Goal: Task Accomplishment & Management: Complete application form

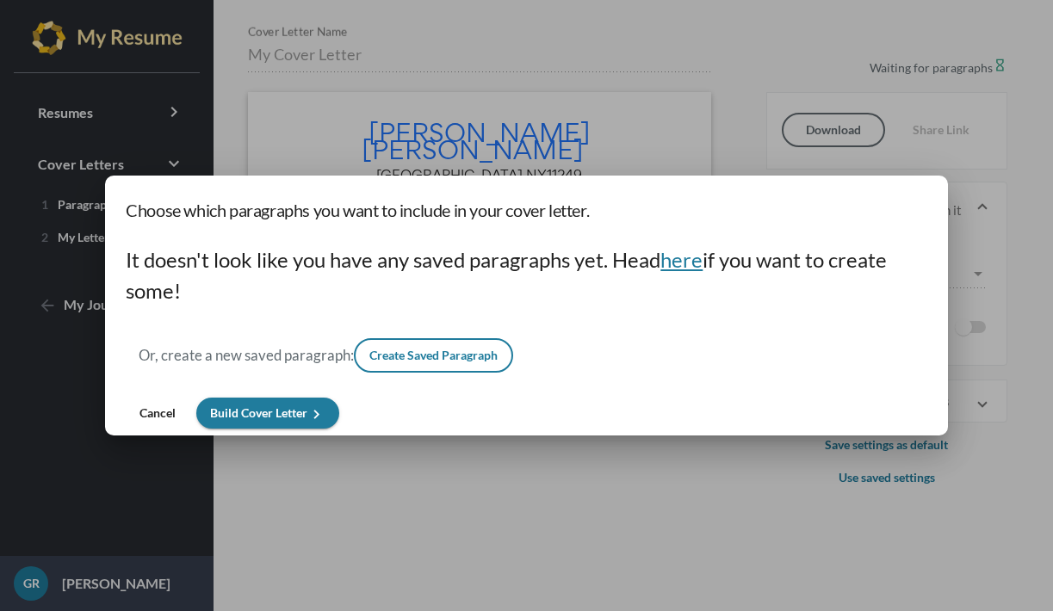
click at [678, 265] on span "here" at bounding box center [682, 259] width 42 height 25
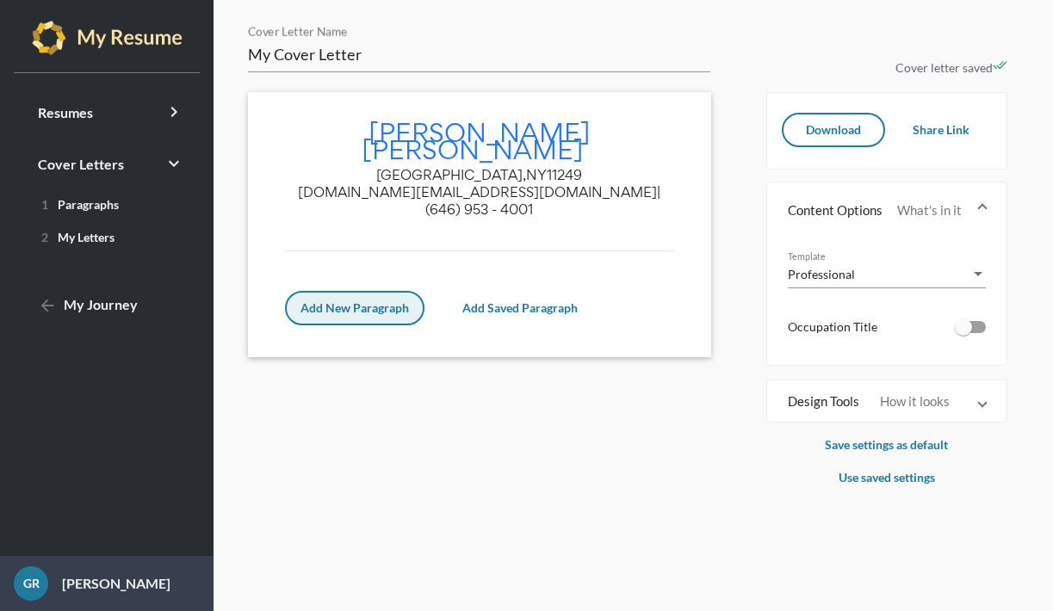
click at [363, 301] on span "Add New Paragraph" at bounding box center [355, 308] width 109 height 15
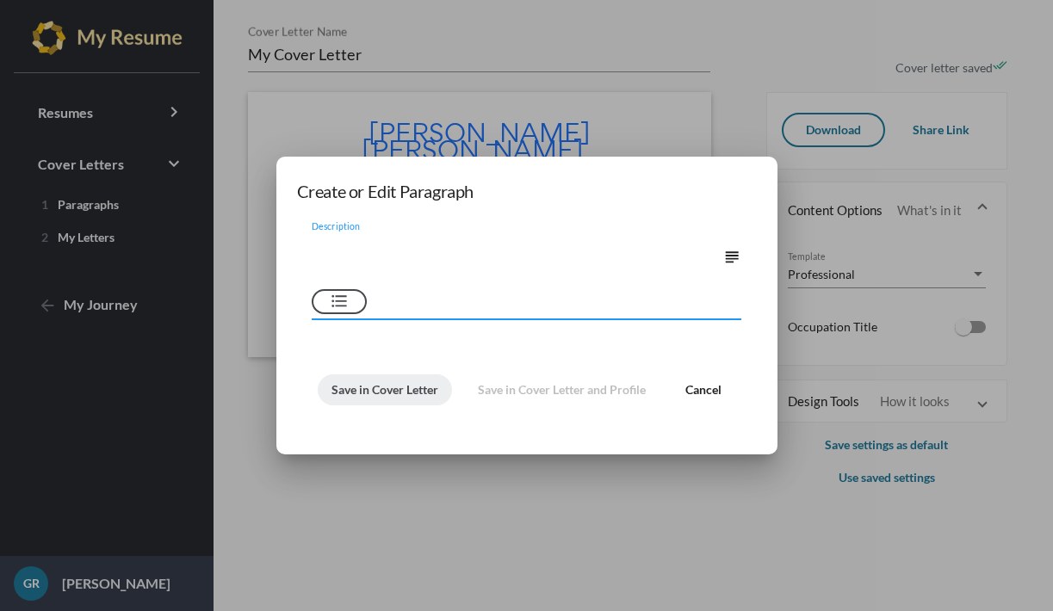
paste textarea "Dear Hiring Manager, I am writing to apply for the position of Relationship Ban…"
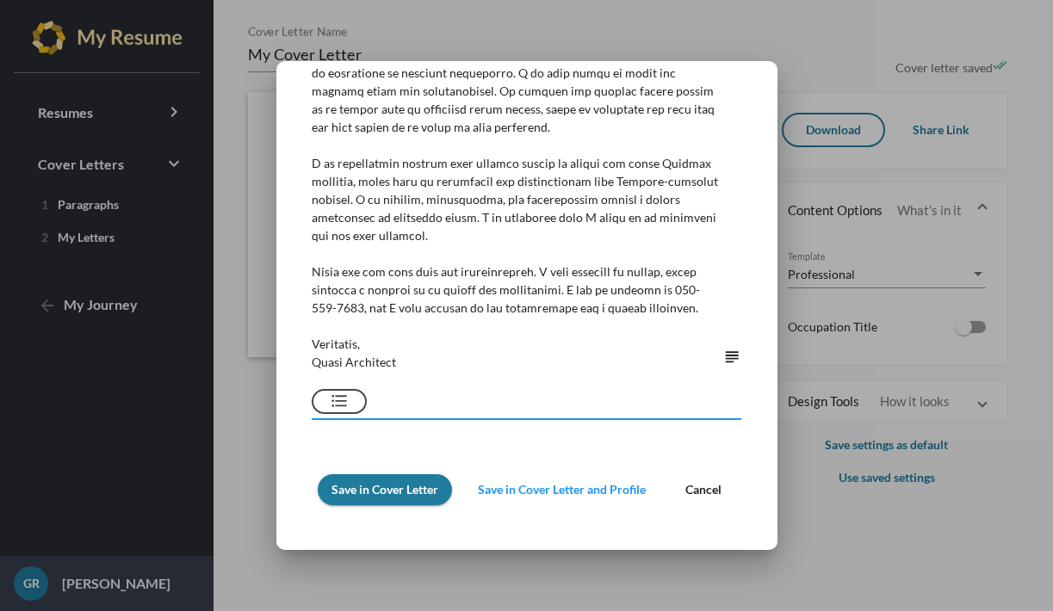
scroll to position [244, 0]
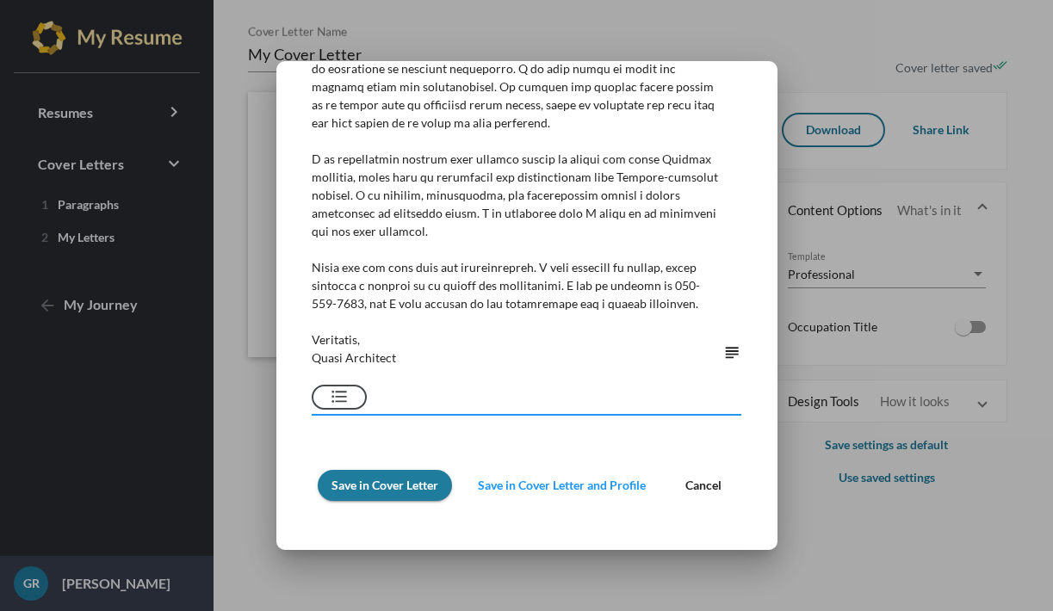
type textarea "Dear Hiring Manager, I am writing to apply for the position of Relationship Ban…"
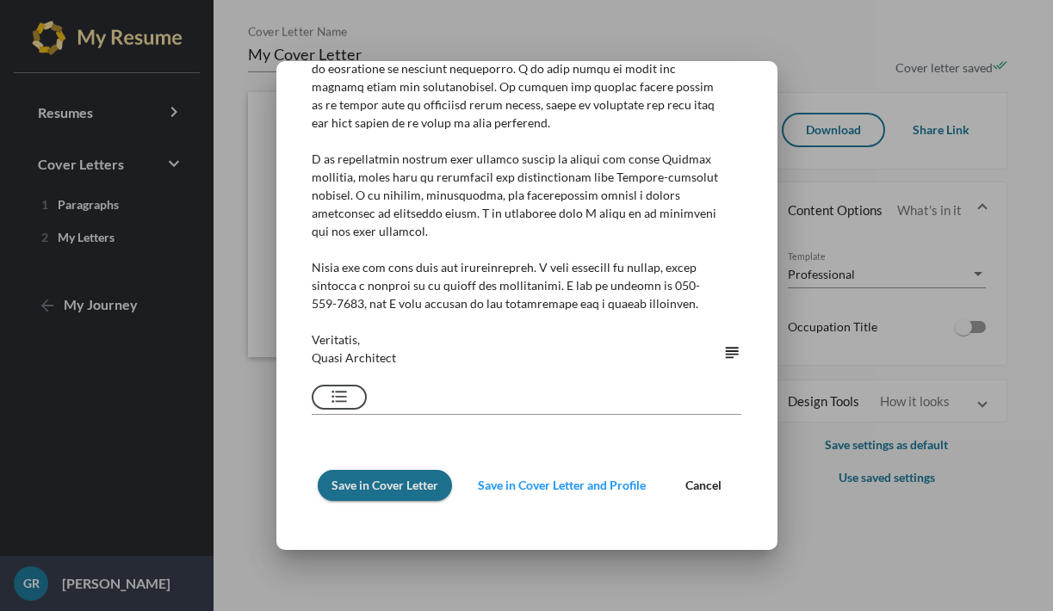
click at [370, 490] on span "Save in Cover Letter" at bounding box center [385, 485] width 107 height 15
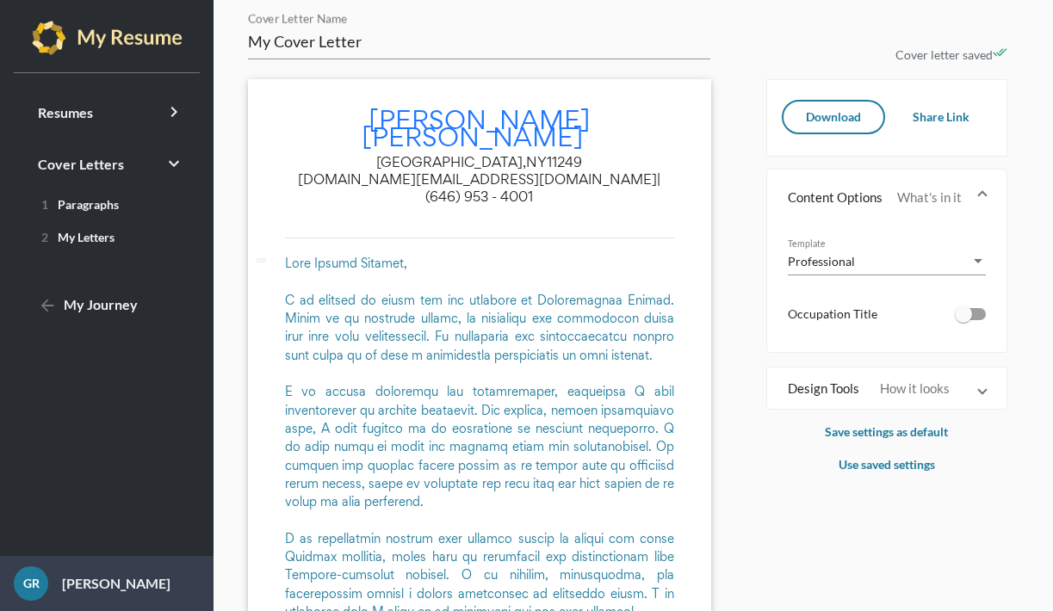
scroll to position [14, 0]
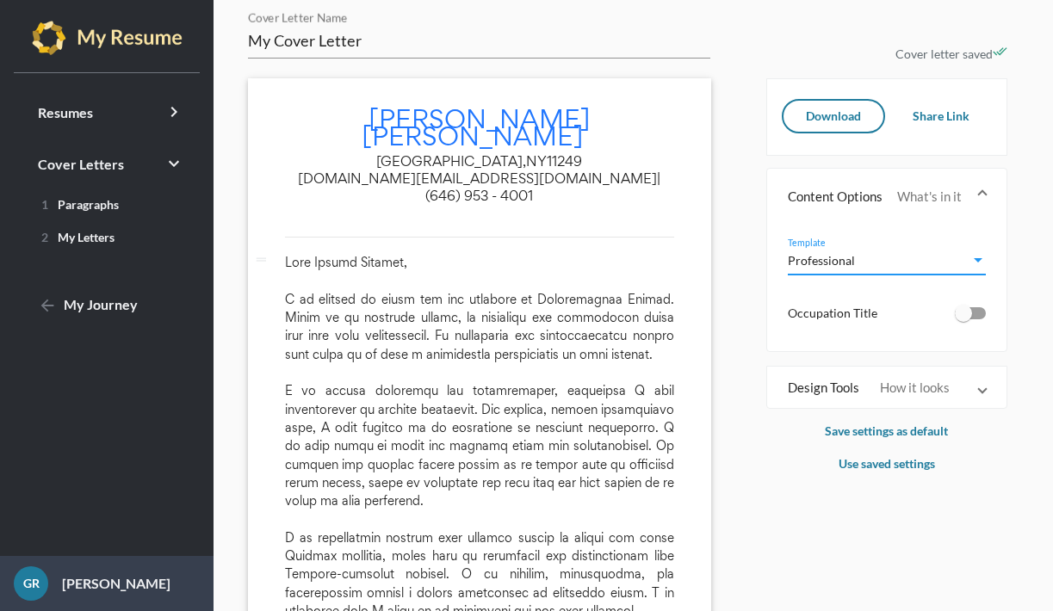
click at [803, 258] on span "Professional" at bounding box center [821, 260] width 67 height 15
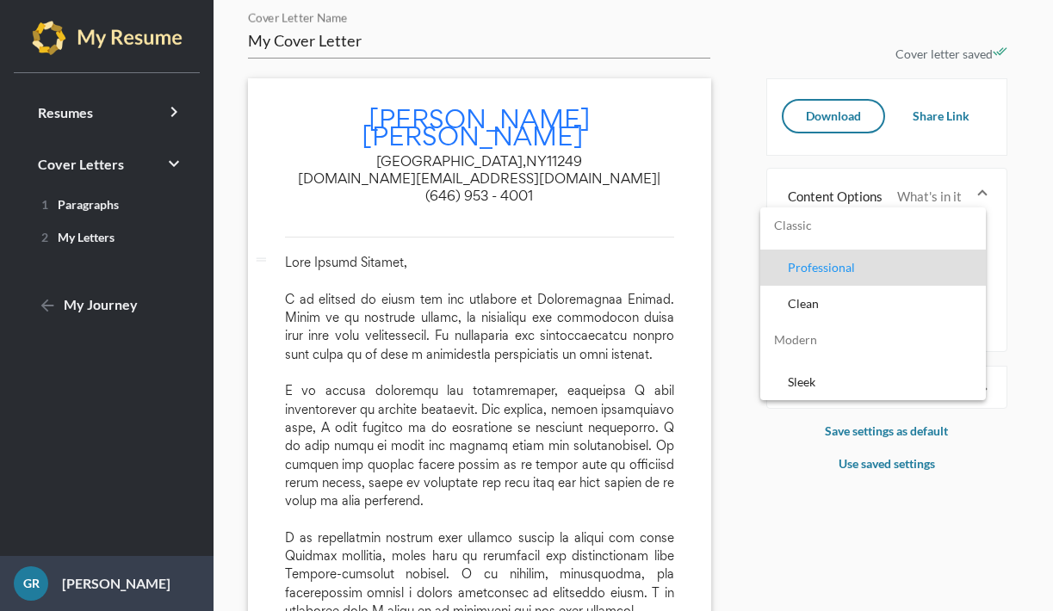
click at [832, 270] on span "Professional" at bounding box center [880, 268] width 184 height 36
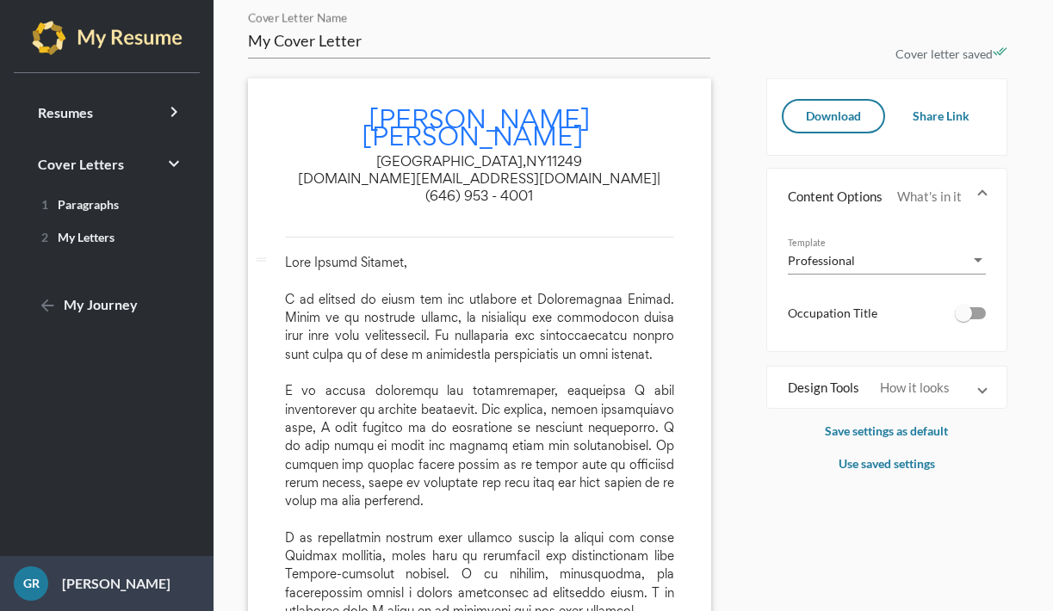
click at [833, 384] on mat-panel-title "Design Tools" at bounding box center [827, 387] width 79 height 17
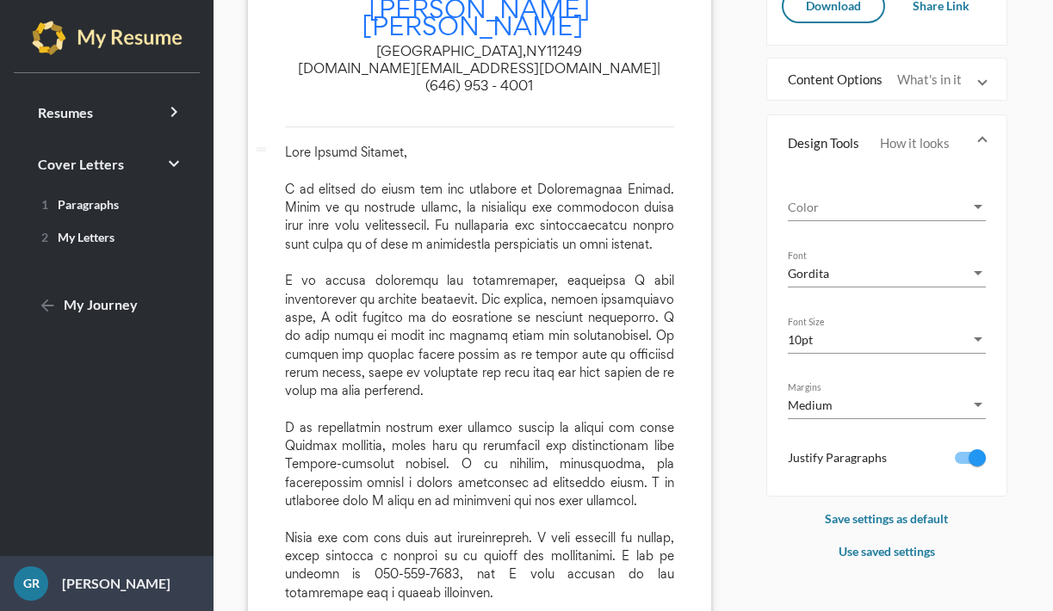
scroll to position [121, 0]
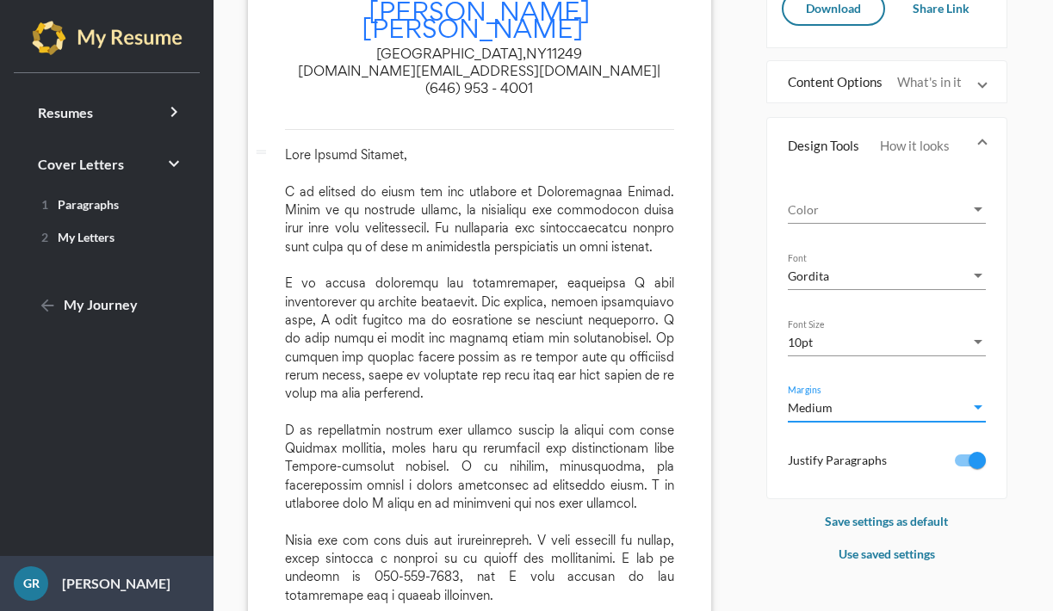
click at [855, 412] on div "Medium" at bounding box center [879, 408] width 183 height 18
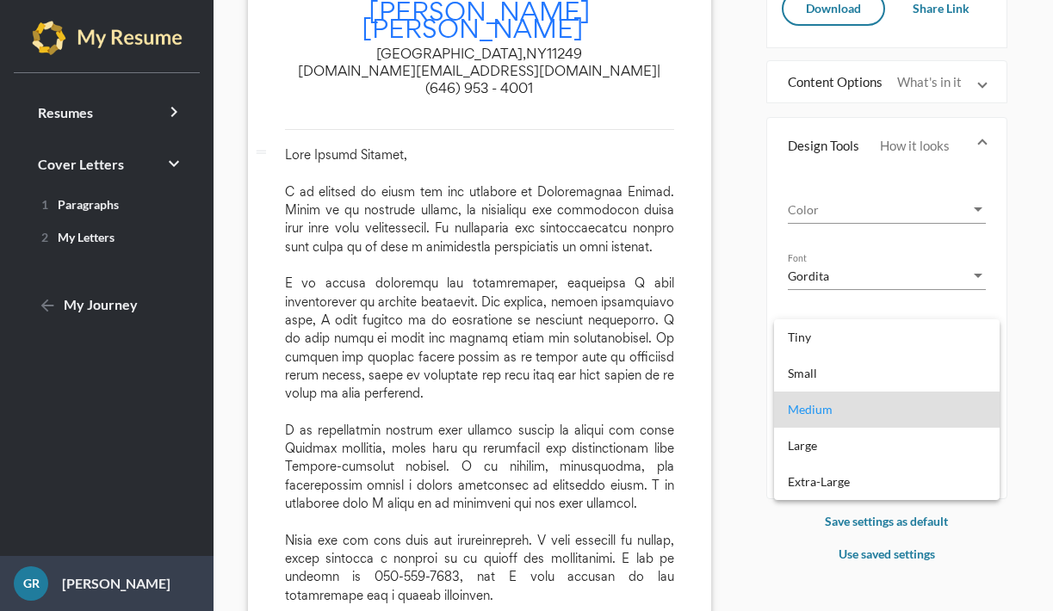
click at [855, 412] on span "Medium" at bounding box center [887, 410] width 198 height 36
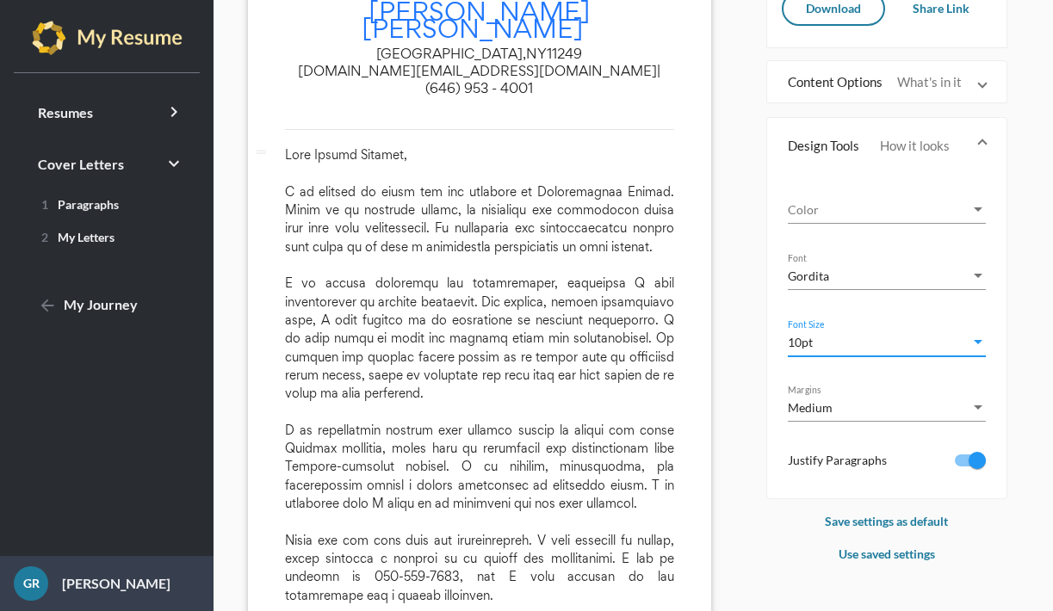
click at [844, 339] on div "10pt" at bounding box center [879, 342] width 183 height 18
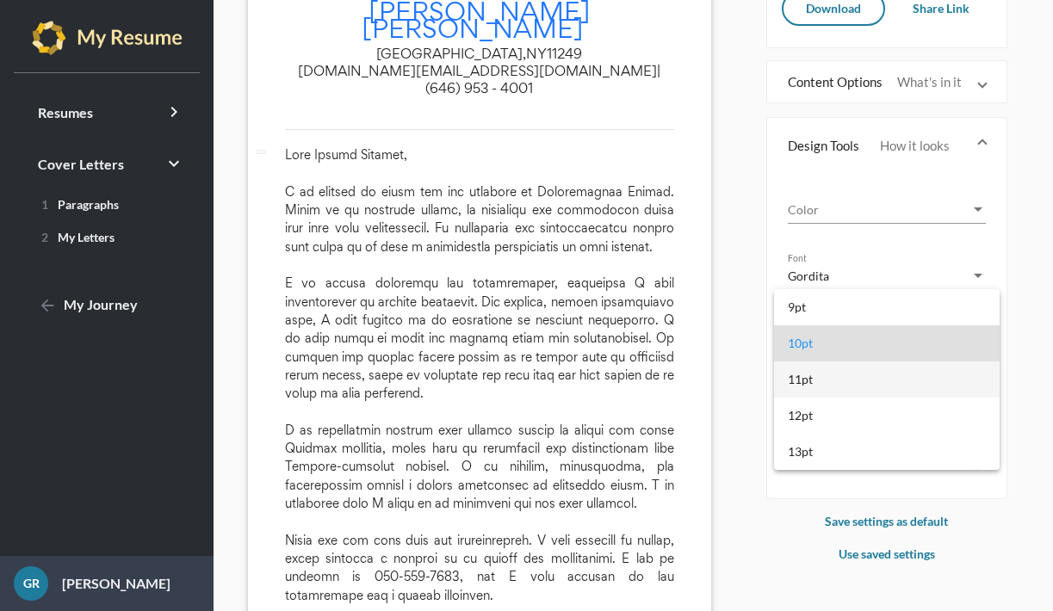
click at [816, 381] on span "11pt" at bounding box center [887, 380] width 198 height 36
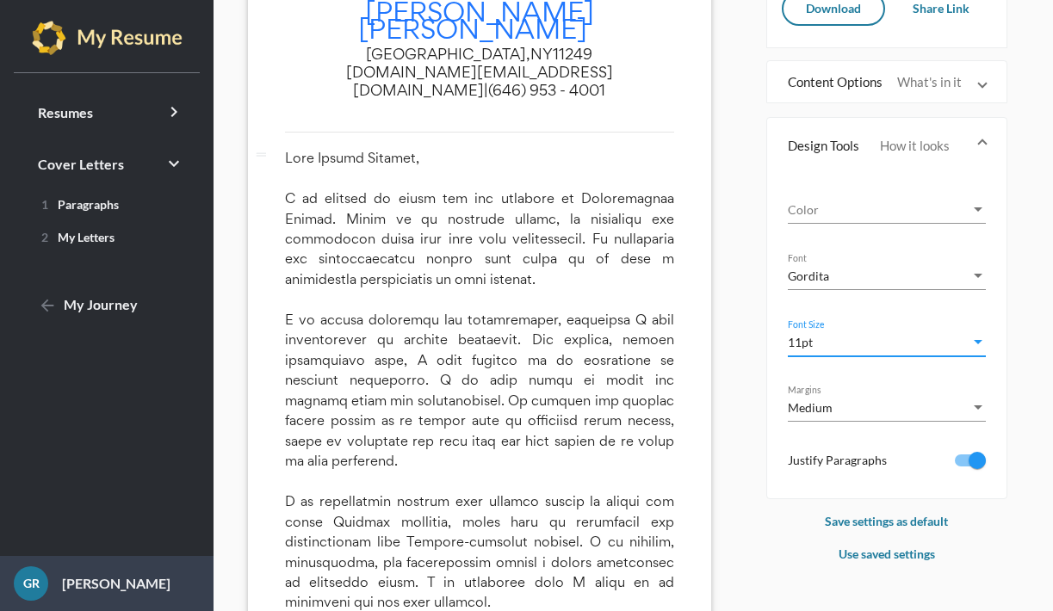
click at [819, 349] on div "11pt" at bounding box center [879, 342] width 183 height 18
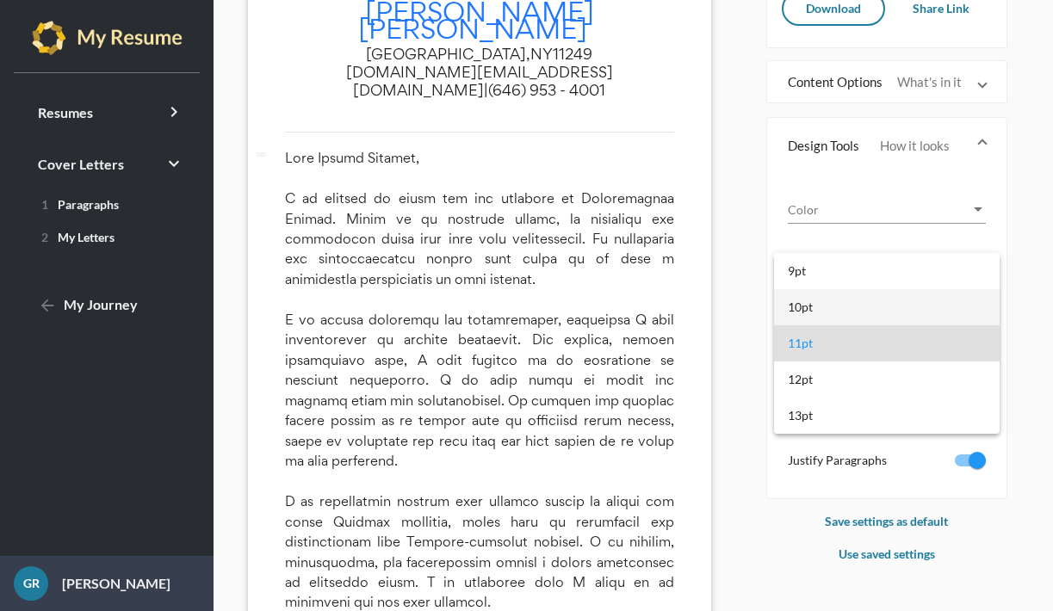
click at [822, 308] on span "10pt" at bounding box center [887, 307] width 198 height 36
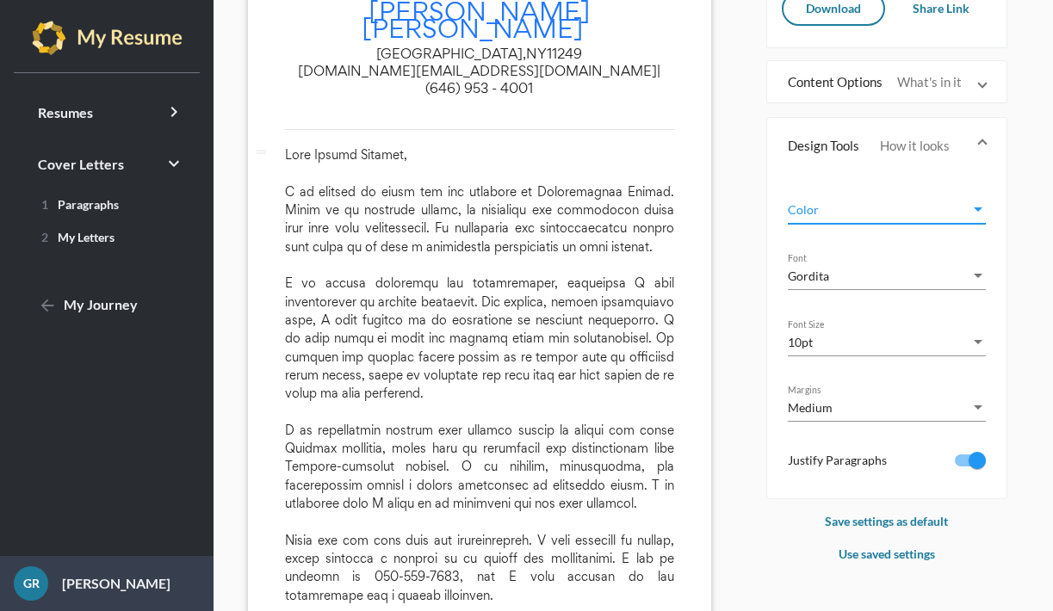
click at [821, 205] on span "Color" at bounding box center [879, 210] width 183 height 18
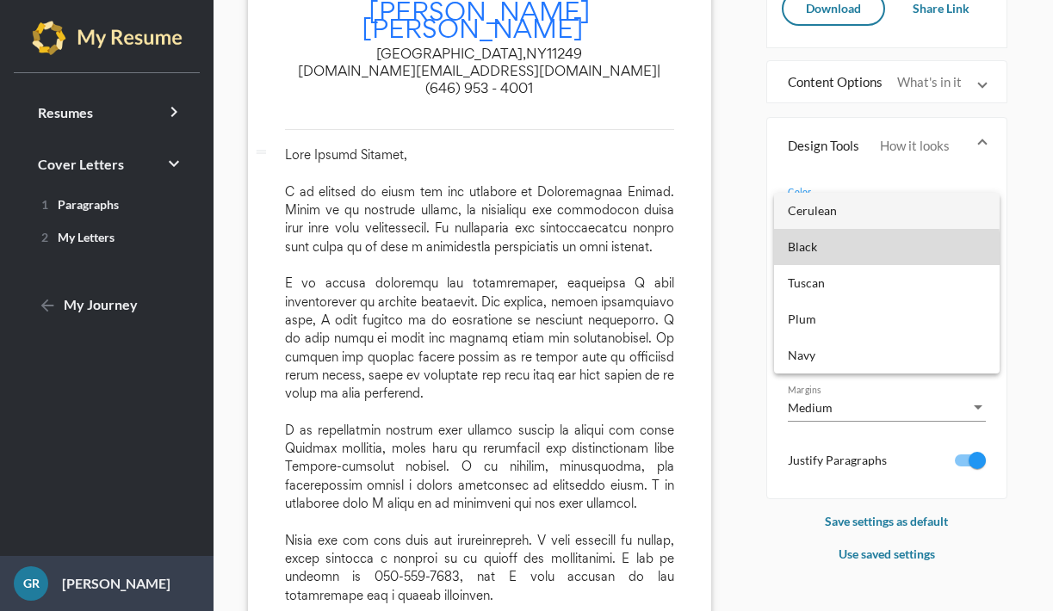
click at [816, 251] on span "Black" at bounding box center [887, 247] width 198 height 36
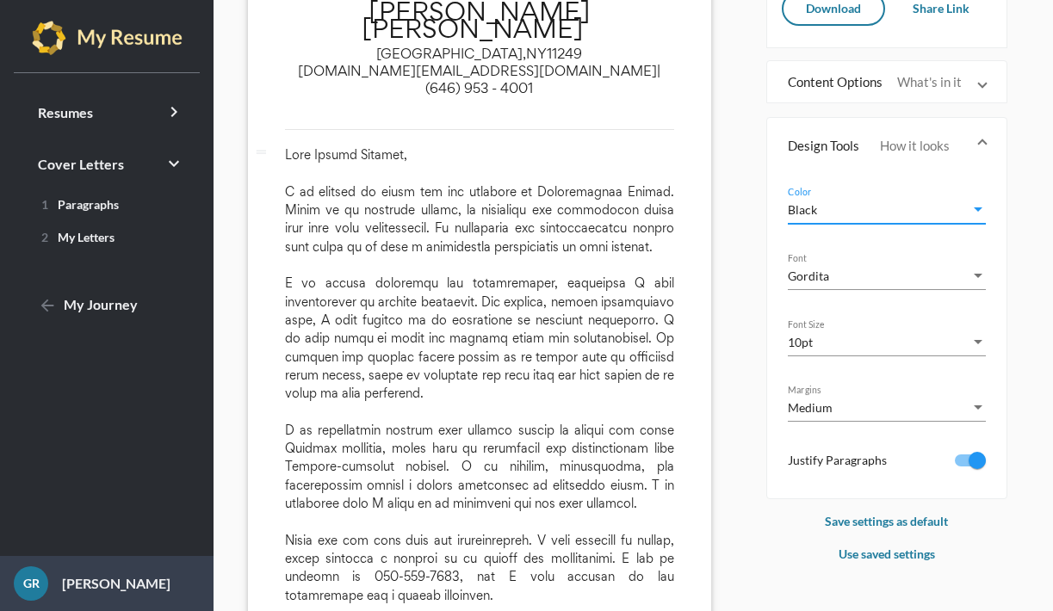
click at [822, 212] on div "Black" at bounding box center [879, 210] width 183 height 18
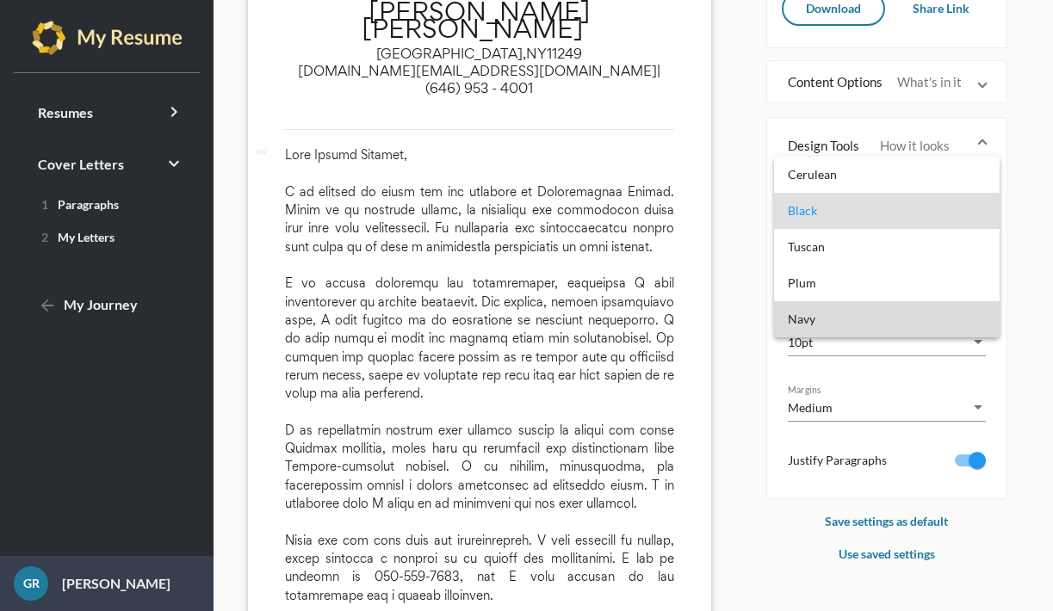
click at [826, 316] on span "Navy" at bounding box center [887, 319] width 198 height 36
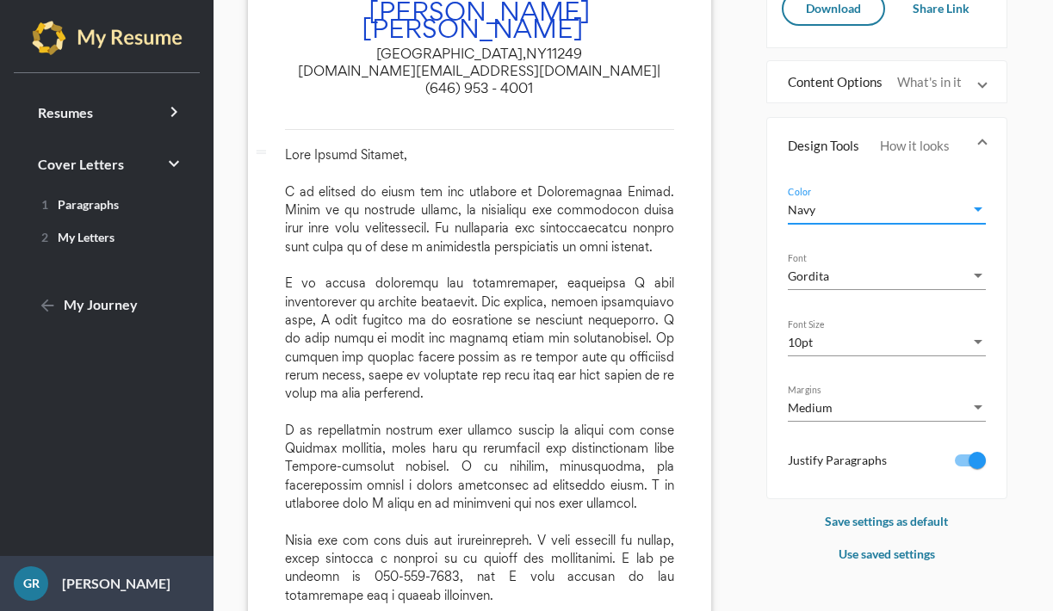
click at [728, 289] on form "My Cover Letter Cover Letter Name Geidy Rodriguez edit Brooklyn, NY 11249 geidy…" at bounding box center [500, 331] width 505 height 856
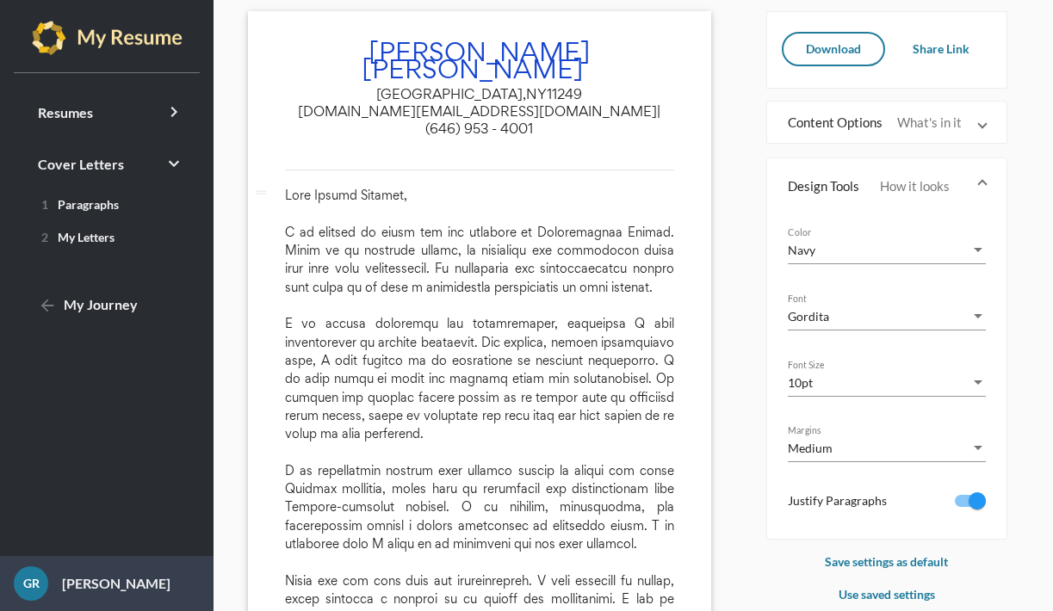
scroll to position [270, 0]
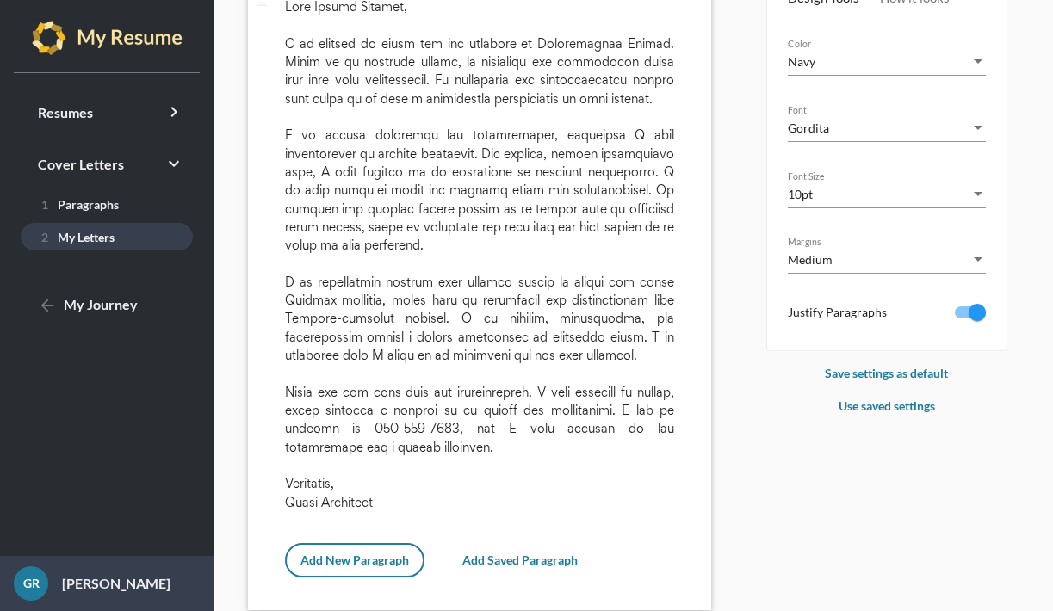
click at [92, 236] on span "2 My Letters" at bounding box center [74, 237] width 80 height 15
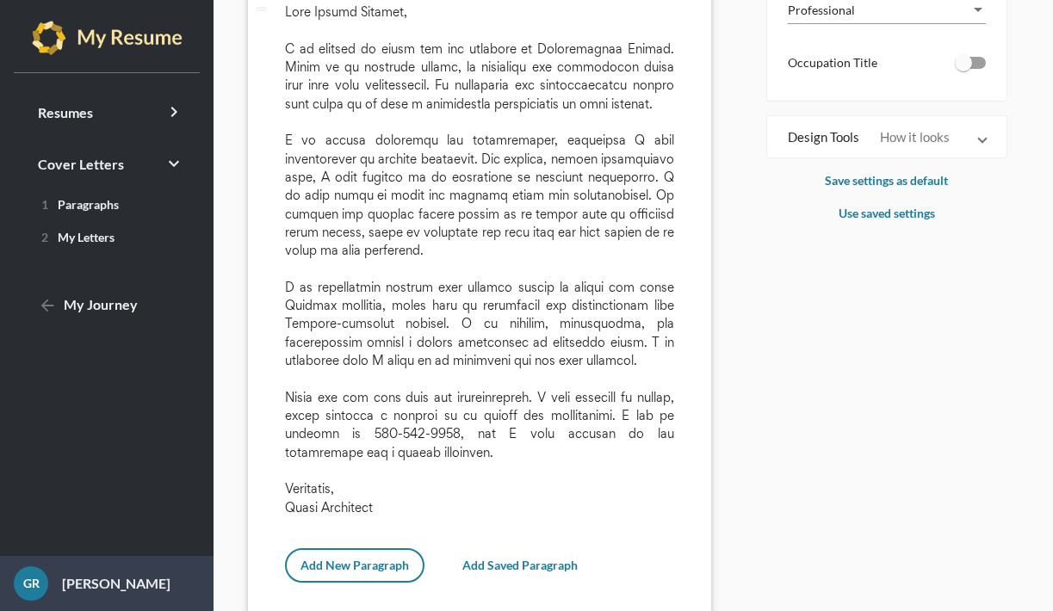
scroll to position [270, 0]
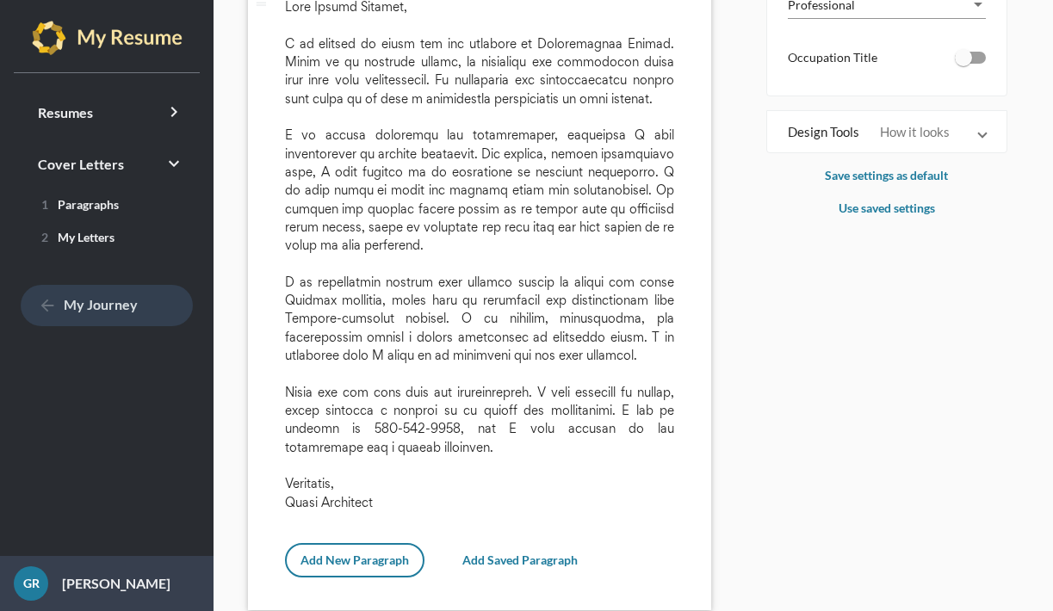
click at [128, 298] on span "arrow_back My Journey" at bounding box center [88, 304] width 100 height 16
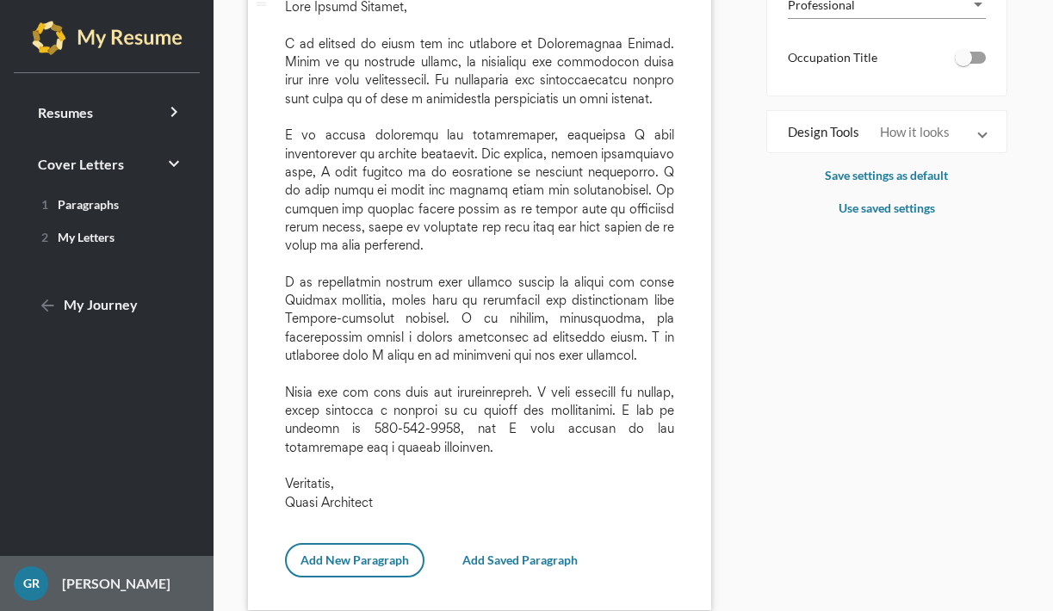
click at [96, 584] on p "[PERSON_NAME]" at bounding box center [109, 584] width 122 height 21
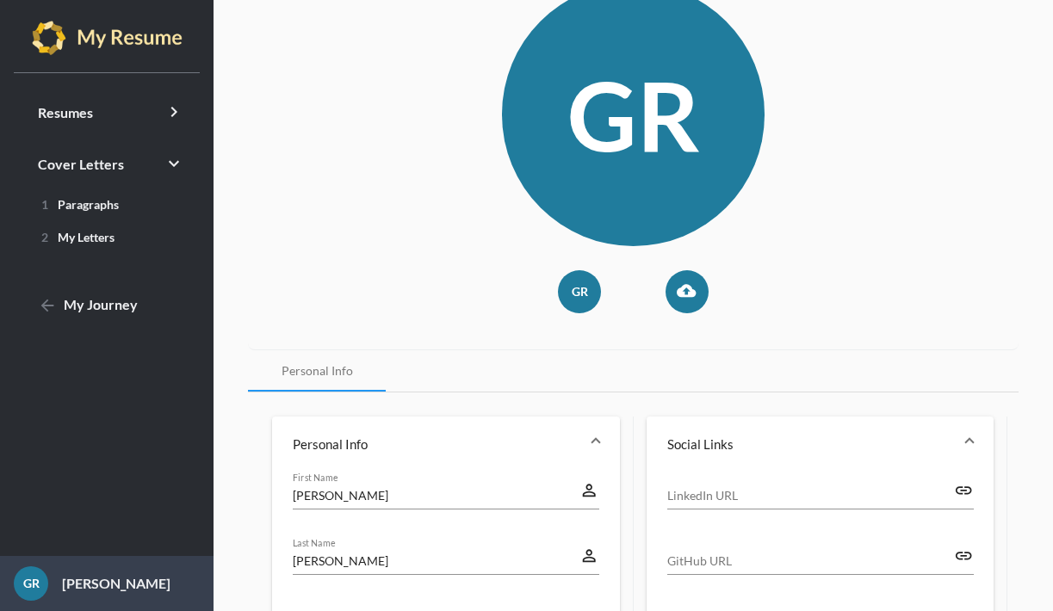
scroll to position [131, 0]
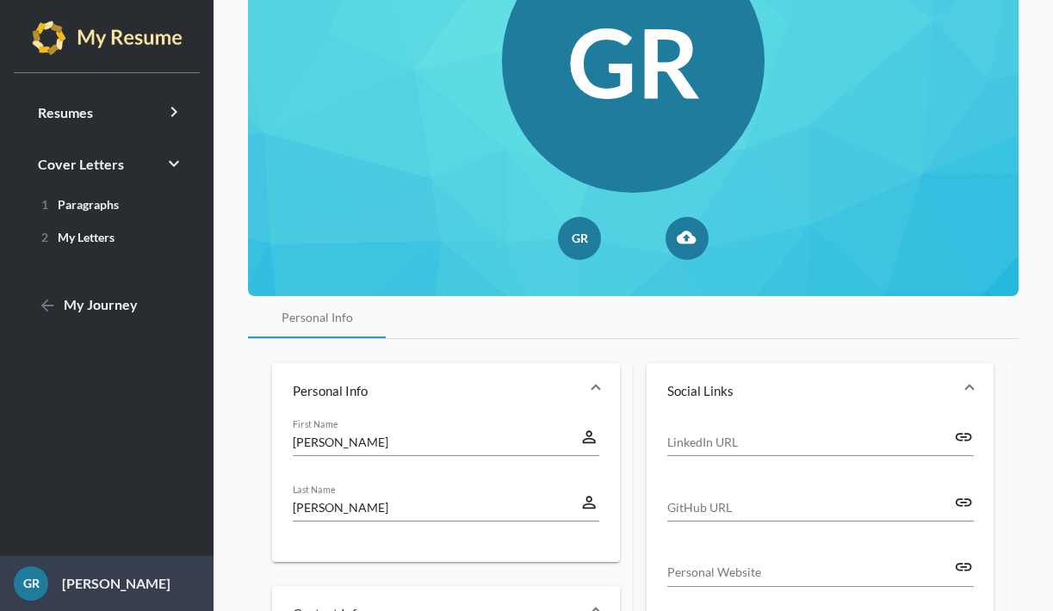
click at [697, 443] on input "LinkedIn URL" at bounding box center [810, 442] width 287 height 18
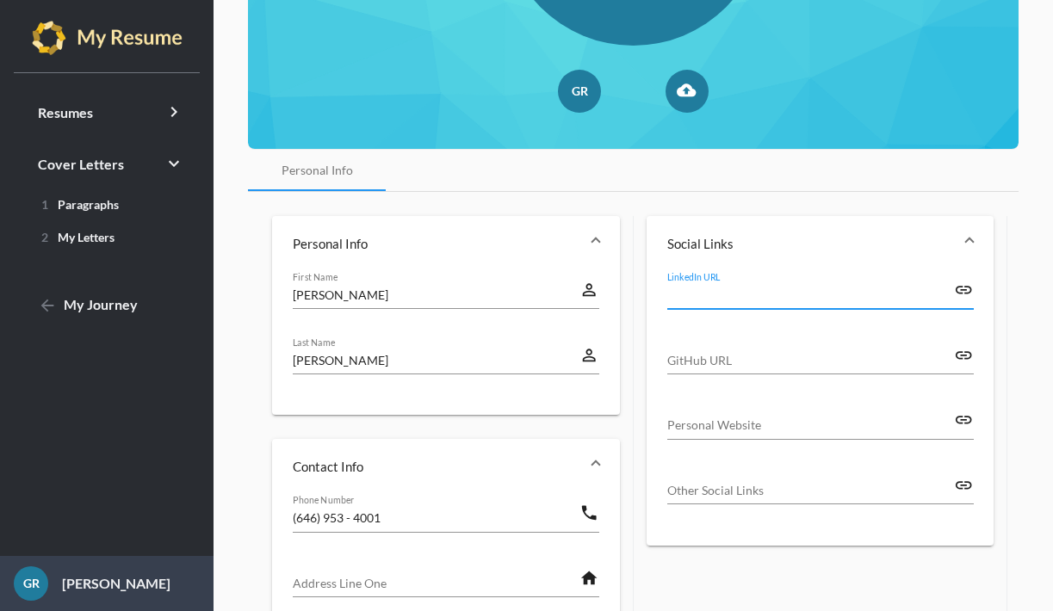
scroll to position [282, 0]
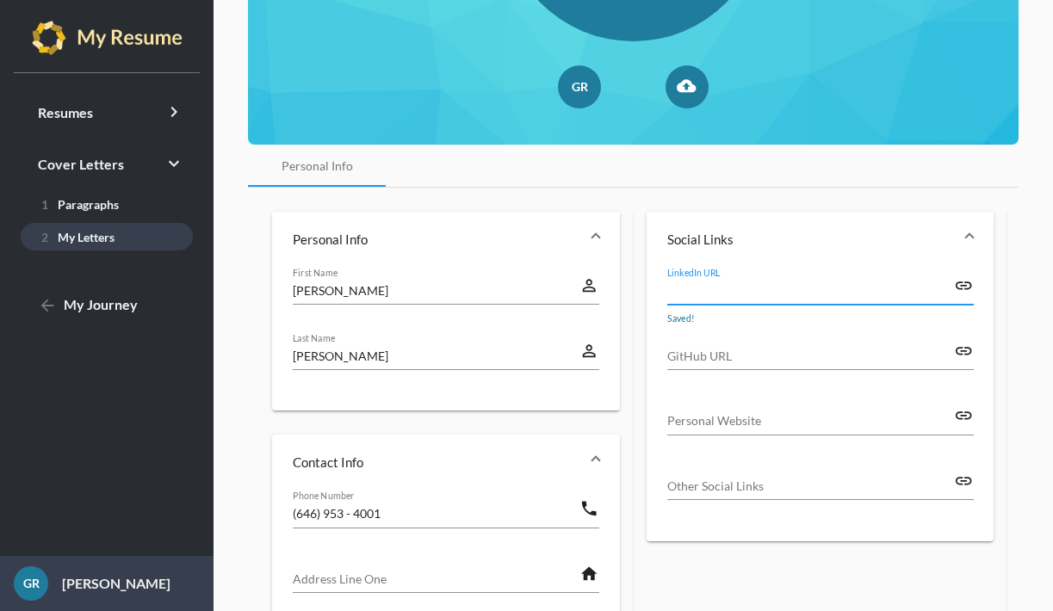
click at [120, 230] on link "2 My Letters" at bounding box center [107, 237] width 172 height 28
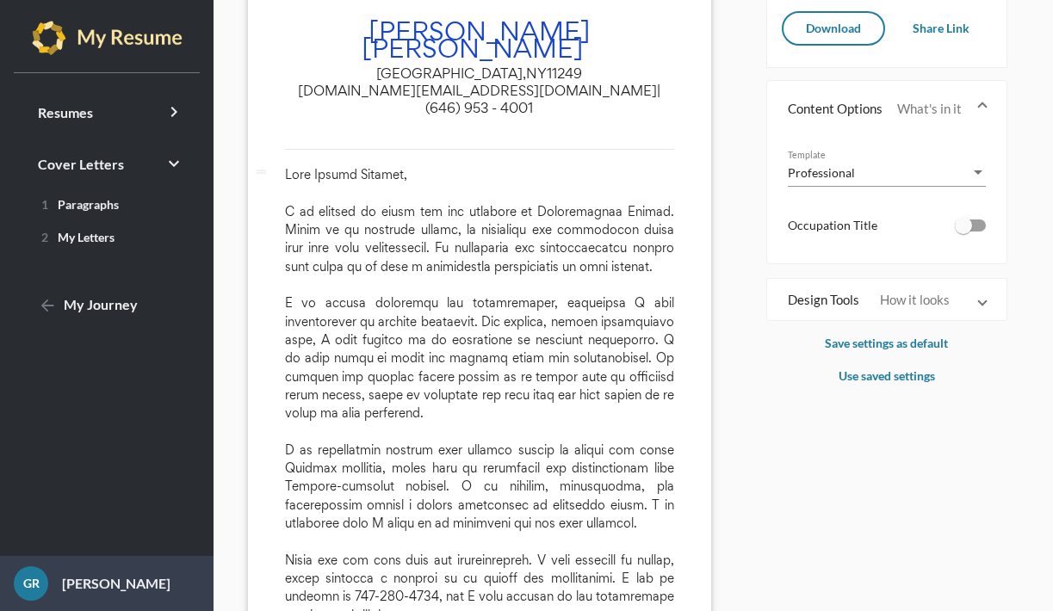
scroll to position [105, 0]
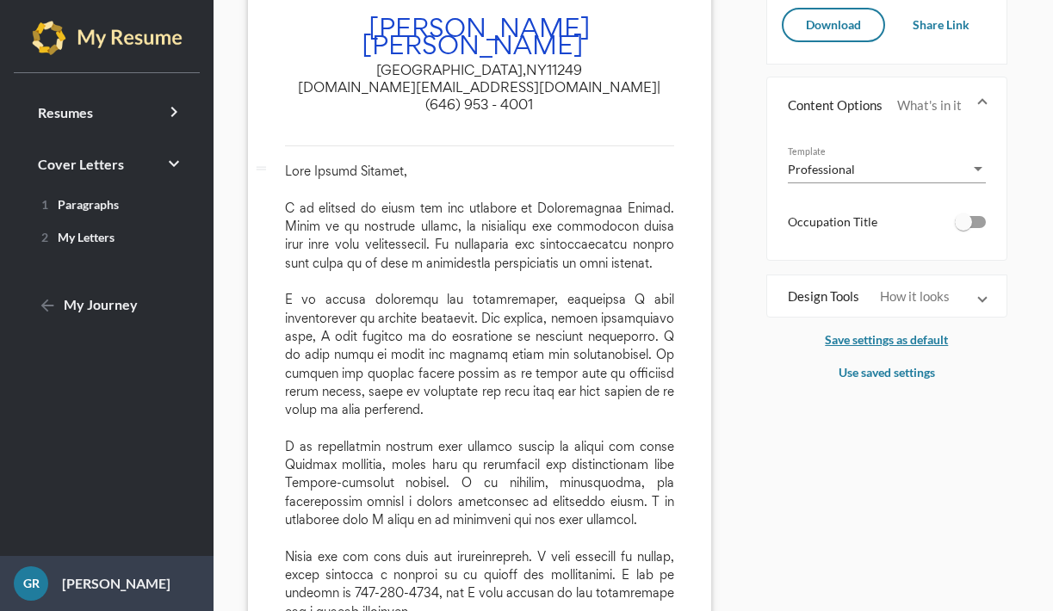
click at [848, 340] on p "Save settings as default" at bounding box center [886, 340] width 241 height 21
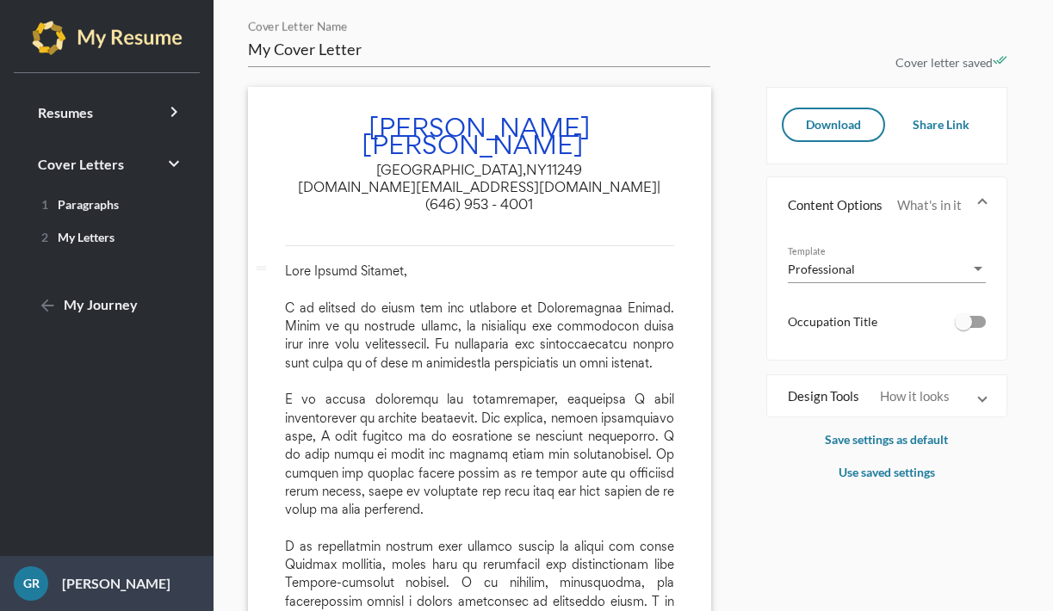
scroll to position [0, 0]
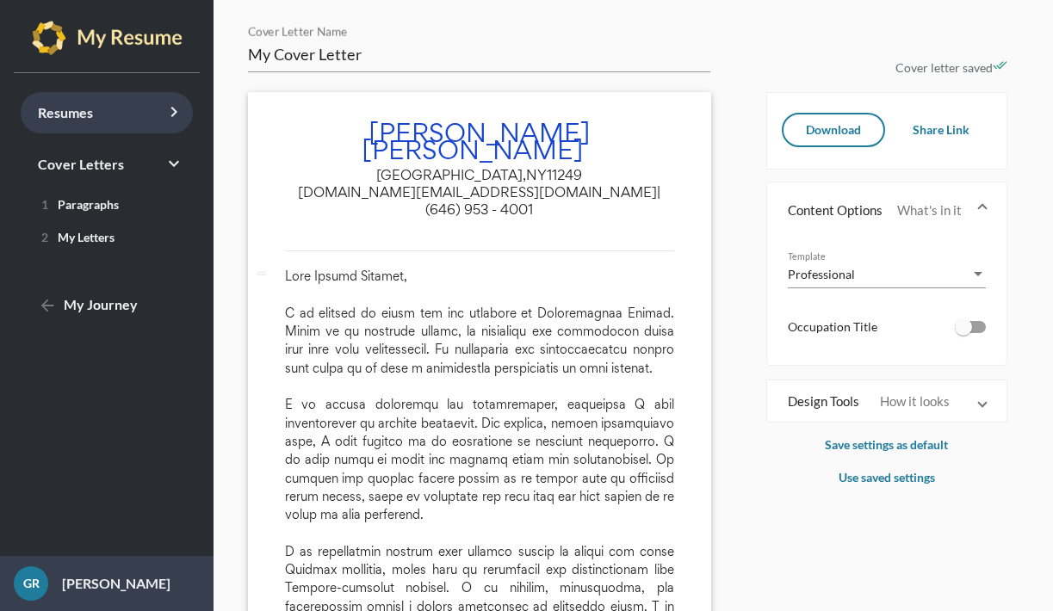
click at [95, 109] on link "Resumes keyboard_arrow_right" at bounding box center [107, 112] width 172 height 41
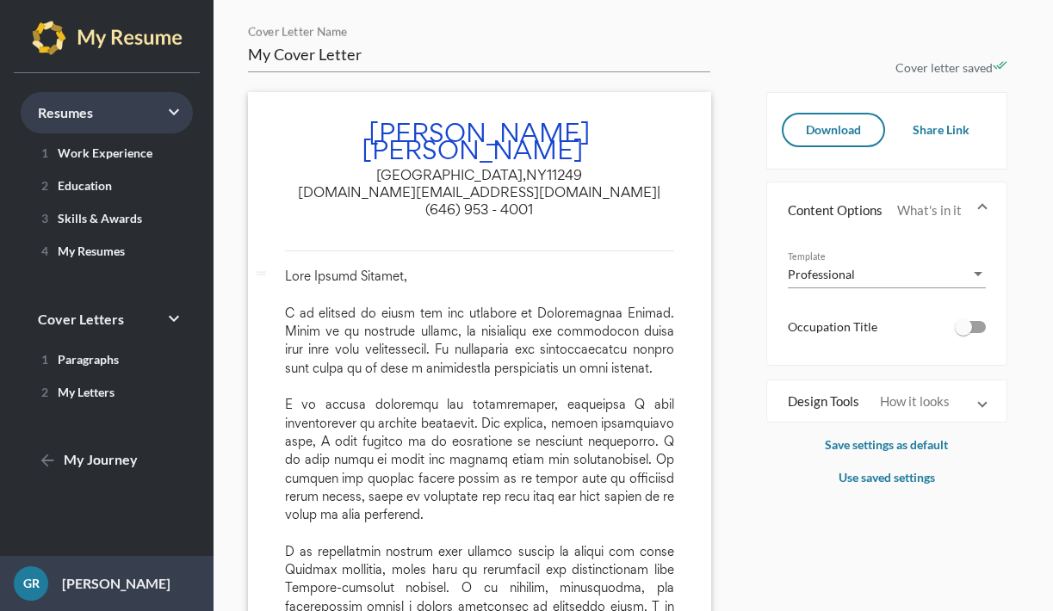
click at [99, 123] on link "Resumes keyboard_arrow_right" at bounding box center [107, 112] width 172 height 41
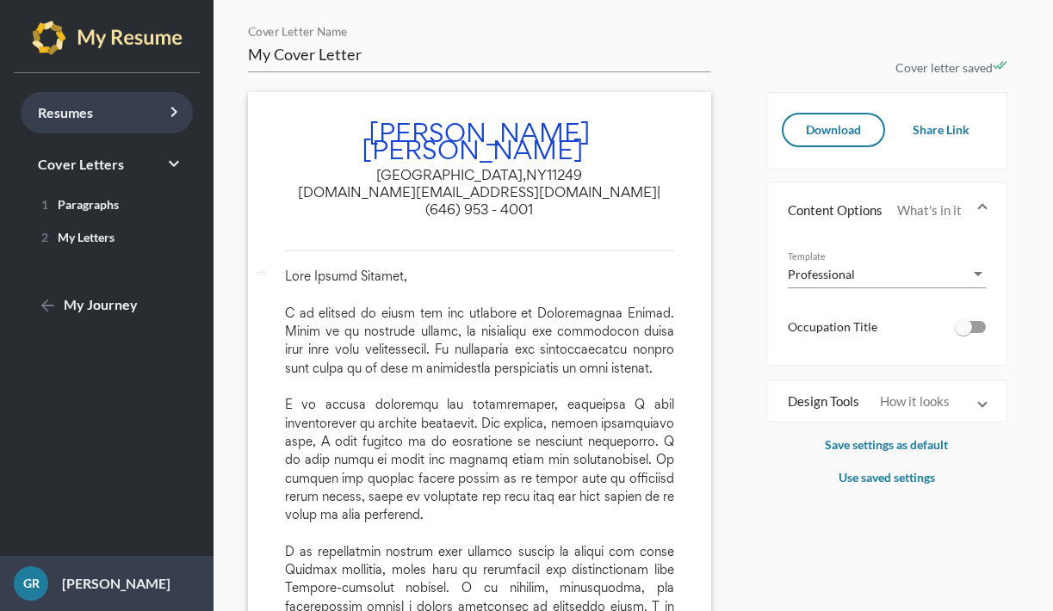
click at [128, 125] on link "Resumes keyboard_arrow_right" at bounding box center [107, 112] width 172 height 41
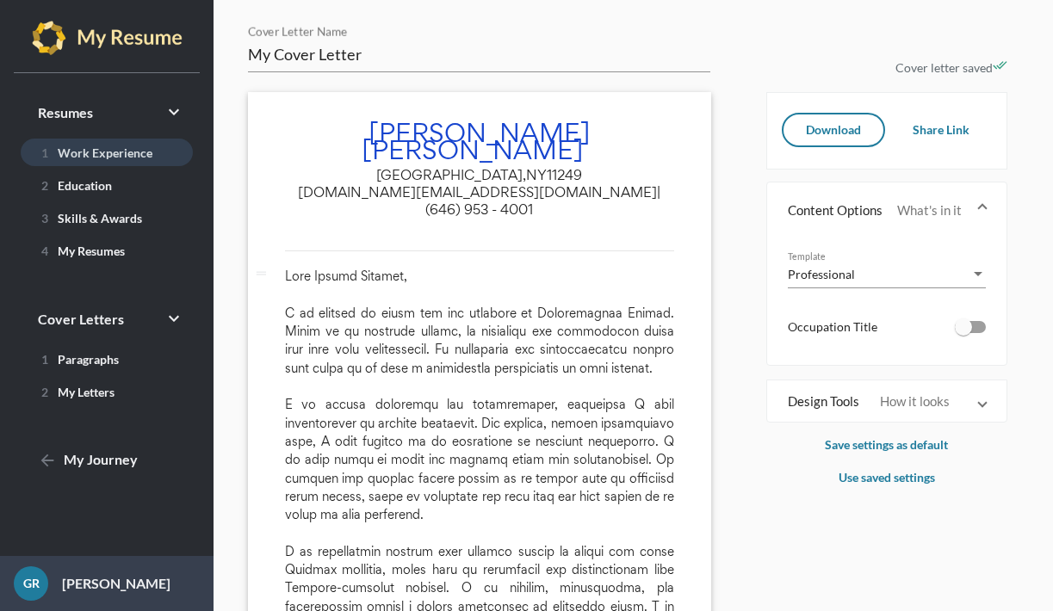
click at [152, 158] on span "1 Work Experience" at bounding box center [93, 153] width 118 height 15
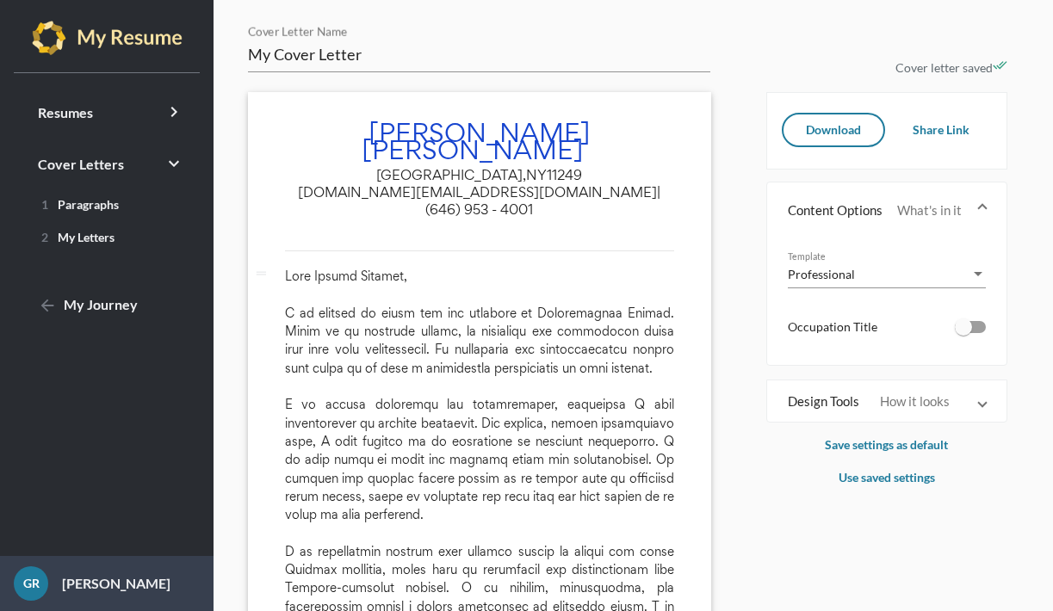
click at [150, 40] on img at bounding box center [107, 38] width 151 height 34
